Goal: Navigation & Orientation: Find specific page/section

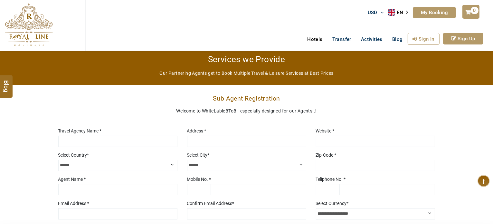
click at [318, 42] on link "Hotels" at bounding box center [314, 39] width 25 height 13
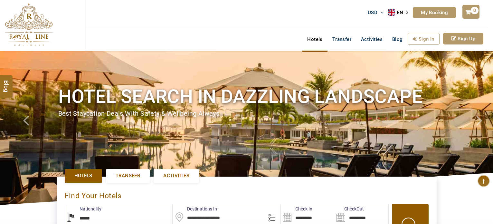
select select "******"
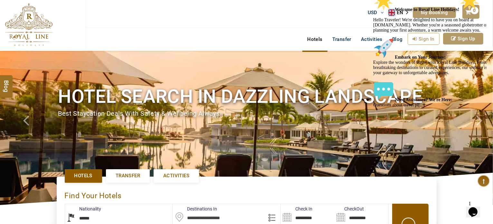
click at [245, 39] on div "Hotels Transfer Activities Blog Sign In Sign Up" at bounding box center [286, 39] width 403 height 23
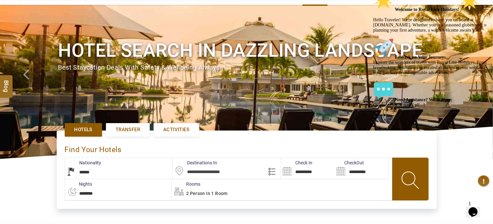
scroll to position [44, 0]
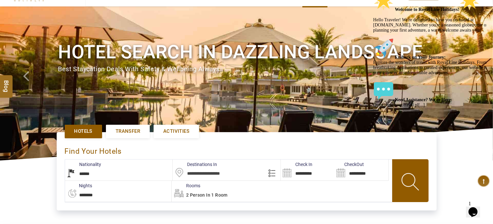
click at [135, 132] on span "Transfer" at bounding box center [128, 131] width 24 height 7
click at [167, 132] on span "Activities" at bounding box center [176, 131] width 26 height 7
